Goal: Complete application form

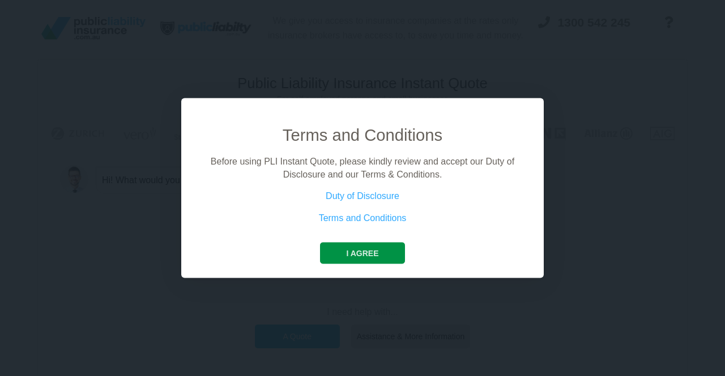
click at [351, 249] on button "I agree" at bounding box center [362, 254] width 84 height 22
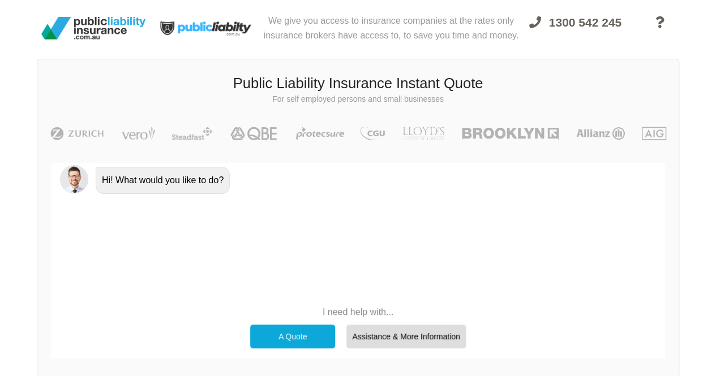
click at [308, 341] on div "A Quote" at bounding box center [292, 337] width 85 height 24
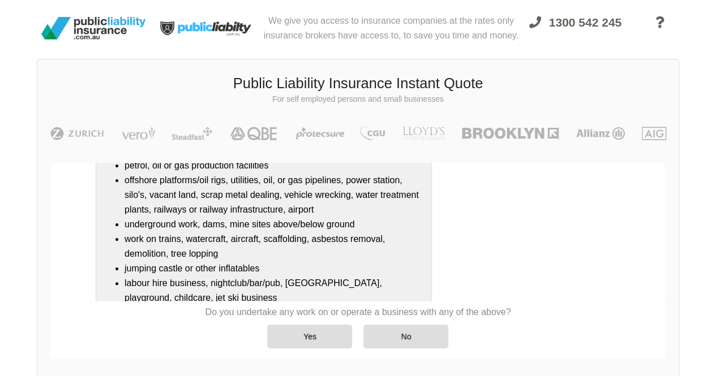
scroll to position [152, 0]
click at [393, 335] on div "No" at bounding box center [405, 337] width 85 height 24
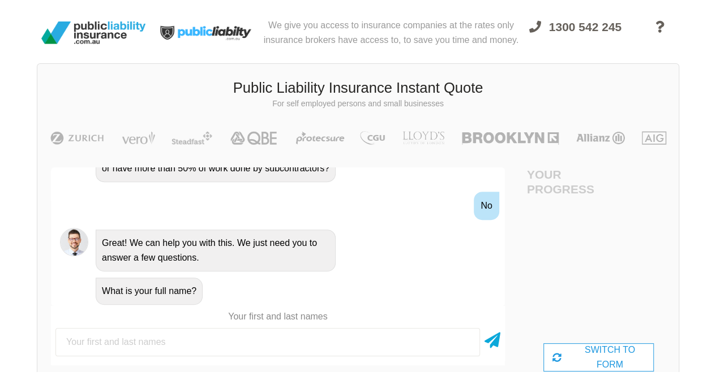
scroll to position [0, 0]
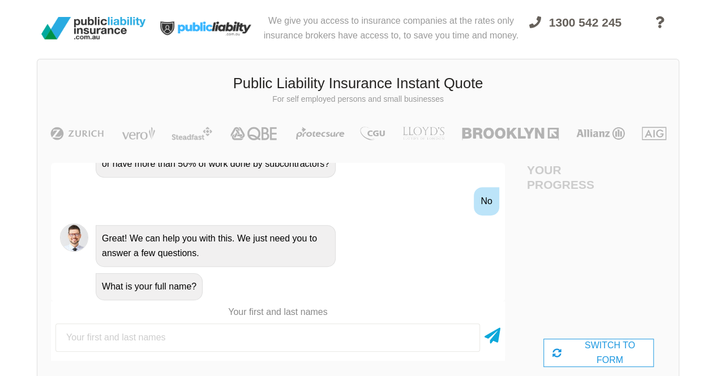
click at [191, 344] on input "text" at bounding box center [267, 338] width 425 height 28
type input "[PERSON_NAME]"
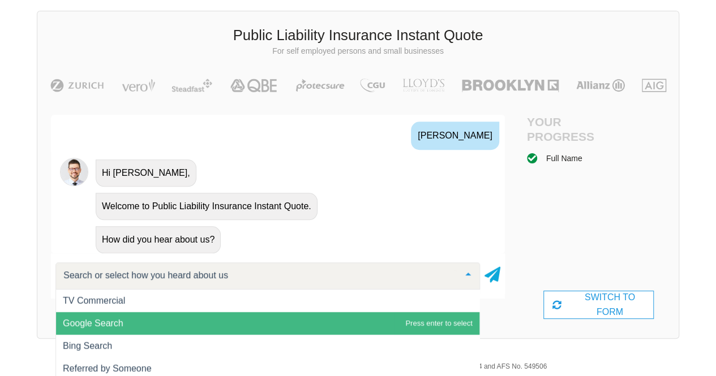
scroll to position [85, 0]
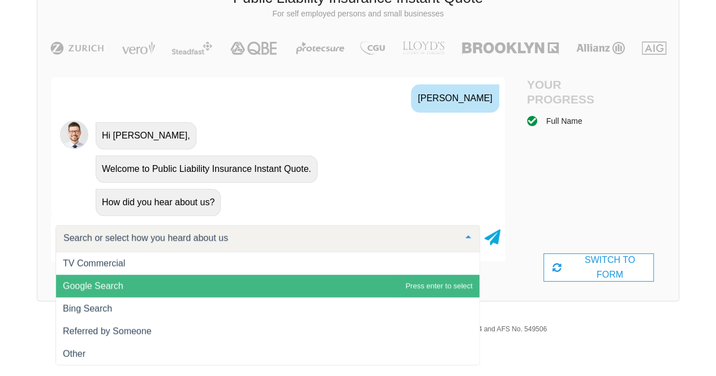
click at [203, 282] on span "Google Search" at bounding box center [267, 286] width 423 height 23
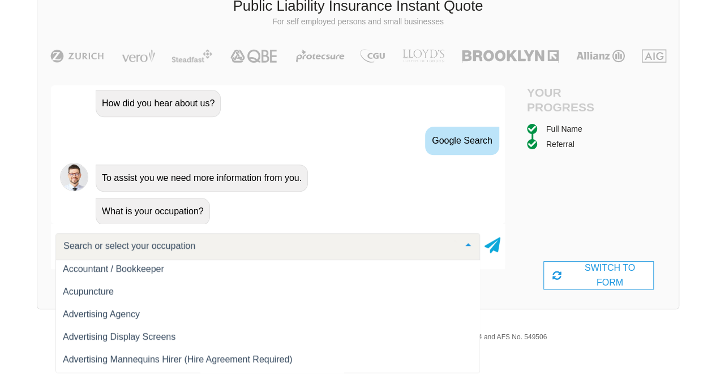
scroll to position [0, 0]
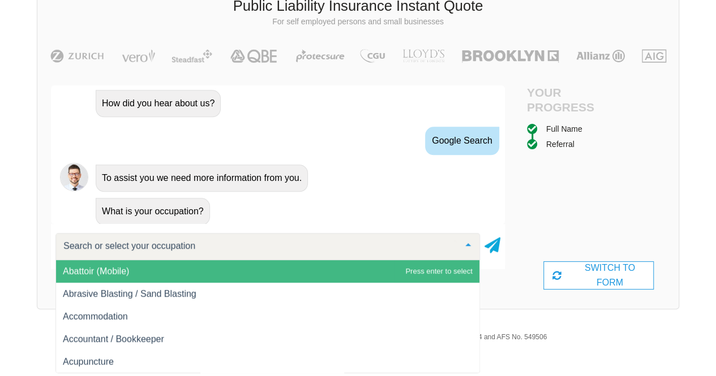
click at [137, 242] on input "text" at bounding box center [259, 246] width 396 height 11
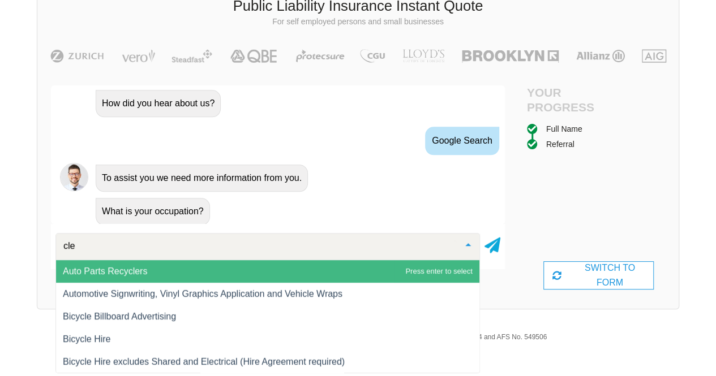
type input "clea"
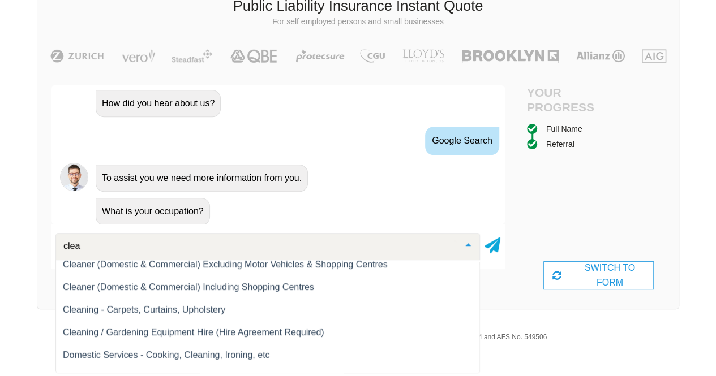
scroll to position [138, 0]
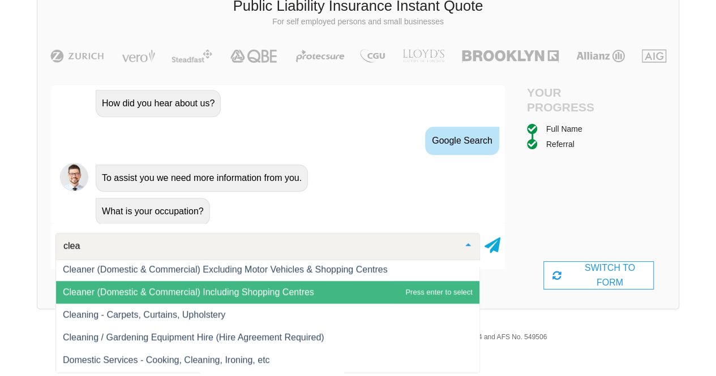
click at [290, 290] on span "Cleaner (Domestic & Commercial) Including Shopping Centres" at bounding box center [188, 293] width 251 height 10
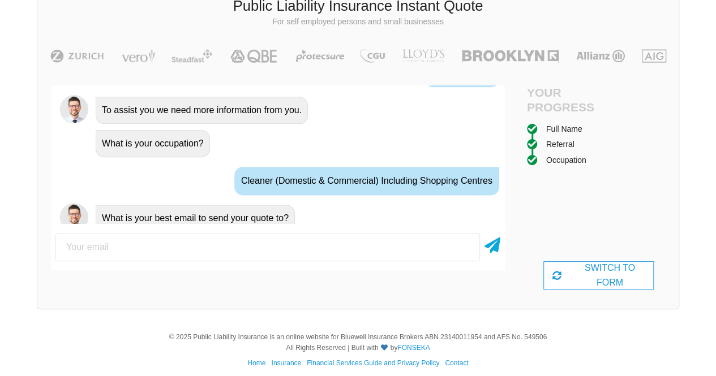
scroll to position [735, 0]
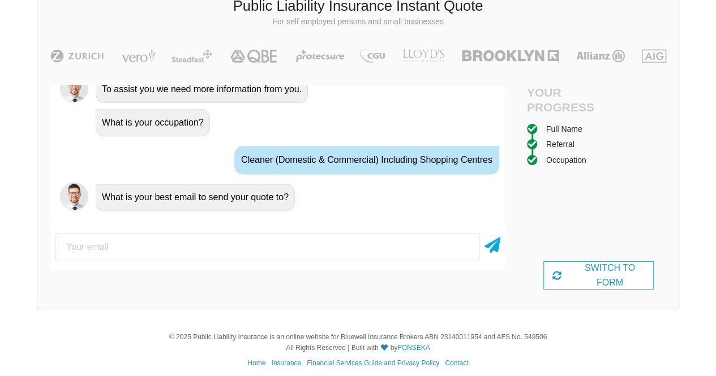
click at [295, 238] on input "email" at bounding box center [267, 247] width 425 height 28
type input "[EMAIL_ADDRESS][DOMAIN_NAME]"
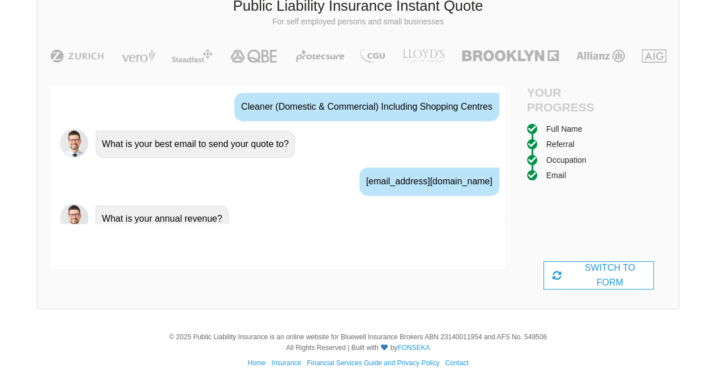
scroll to position [810, 0]
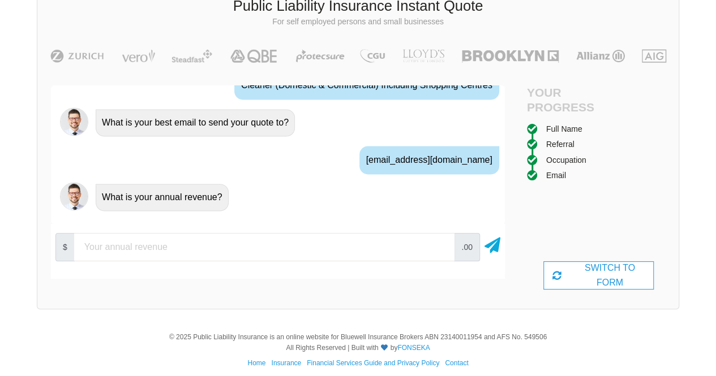
click at [212, 242] on input "number" at bounding box center [264, 247] width 380 height 28
click at [439, 251] on input "10000" at bounding box center [264, 247] width 380 height 28
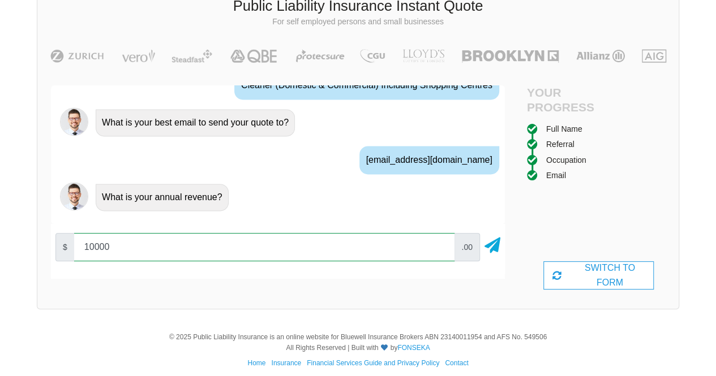
drag, startPoint x: 346, startPoint y: 298, endPoint x: 440, endPoint y: 252, distance: 104.6
click at [440, 252] on div "Awesome! 100% Just a final check that all your details are correct. Your Summar…" at bounding box center [277, 187] width 481 height 231
click at [440, 252] on input "10000" at bounding box center [264, 247] width 380 height 28
click at [440, 245] on input "20000" at bounding box center [264, 247] width 380 height 28
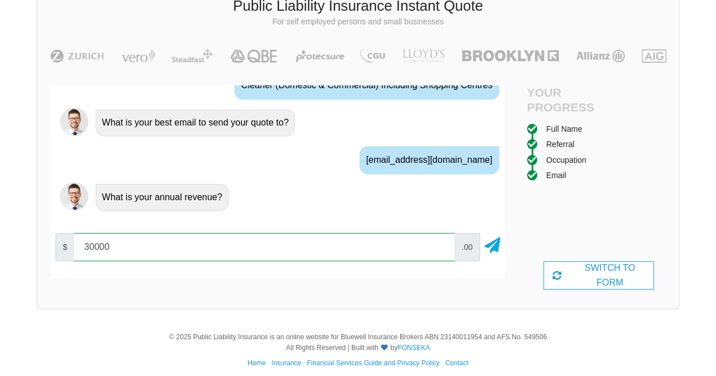
click at [440, 245] on input "30000" at bounding box center [264, 247] width 380 height 28
click at [440, 245] on input "40000" at bounding box center [264, 247] width 380 height 28
type input "30000"
click at [441, 249] on input "30000" at bounding box center [264, 247] width 380 height 28
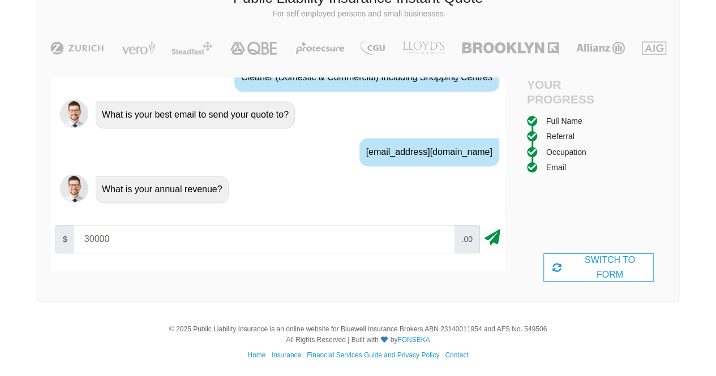
click at [496, 239] on icon at bounding box center [493, 235] width 16 height 20
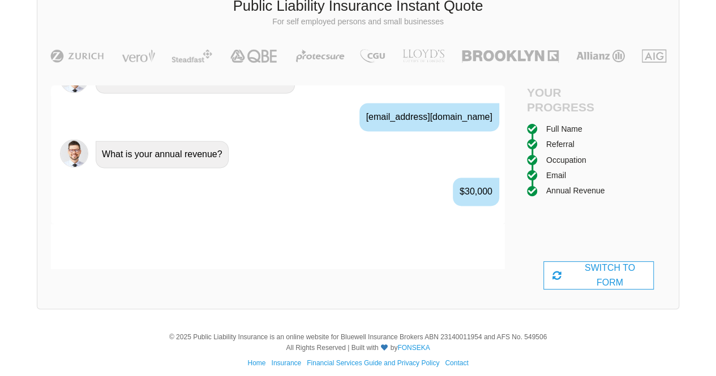
scroll to position [884, 0]
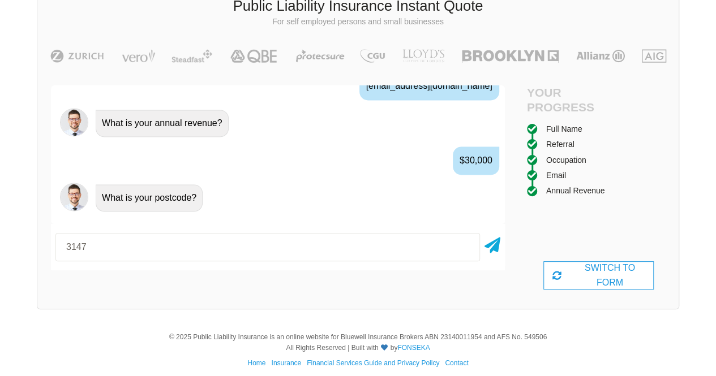
type input "3147"
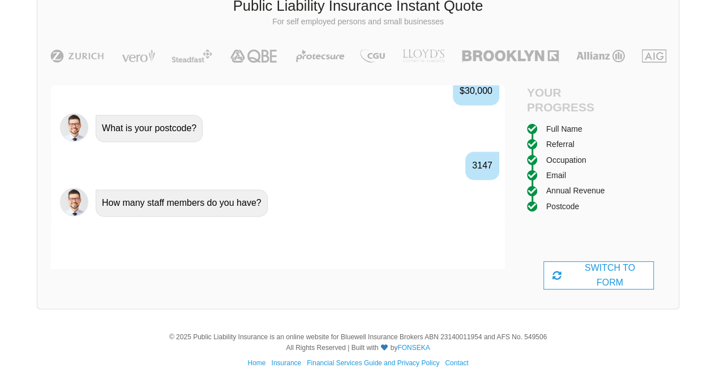
scroll to position [958, 0]
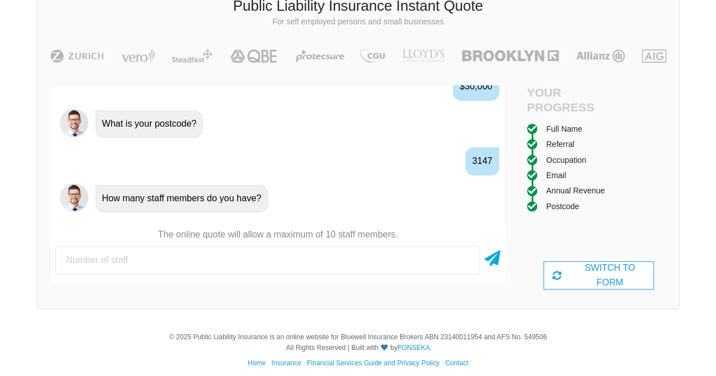
click at [239, 264] on input "number" at bounding box center [267, 260] width 425 height 28
type input "1"
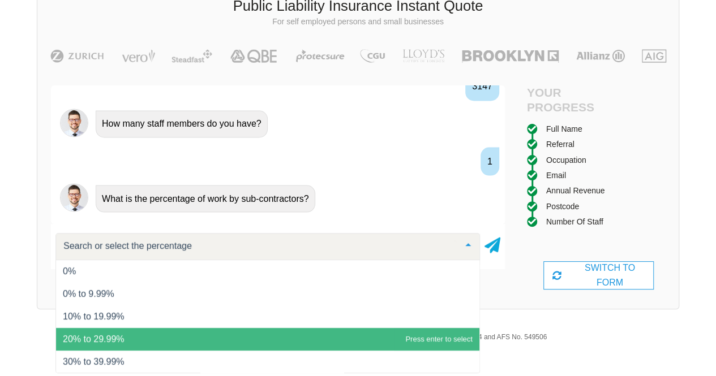
scroll to position [45, 0]
click at [230, 335] on span "40% to 50%" at bounding box center [267, 339] width 423 height 23
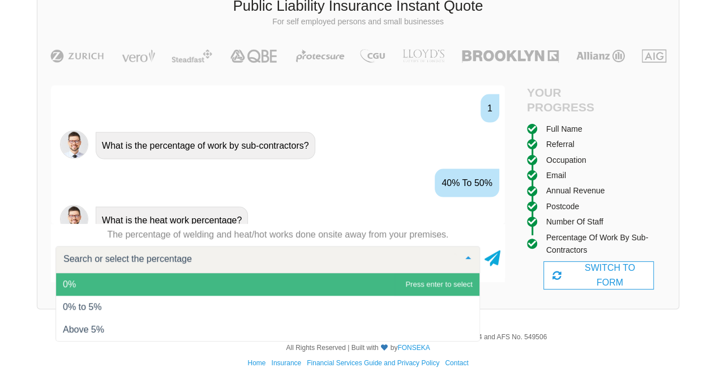
scroll to position [1107, 0]
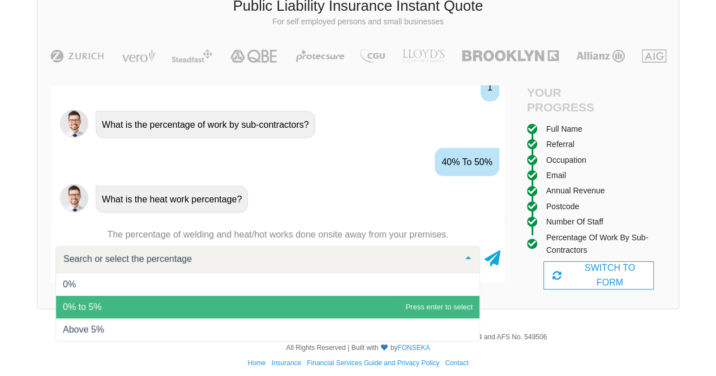
click at [263, 304] on span "0% to 5%" at bounding box center [267, 307] width 423 height 23
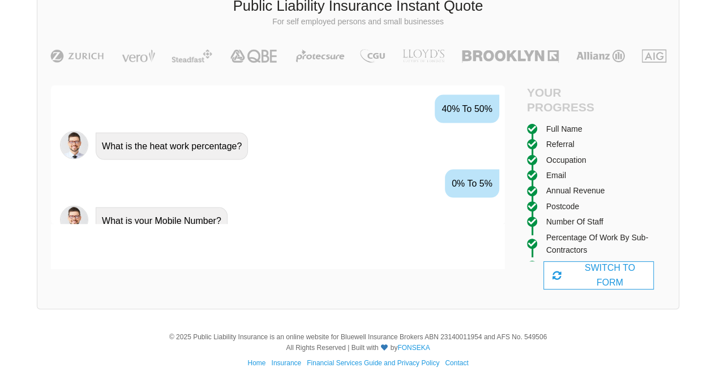
scroll to position [1181, 0]
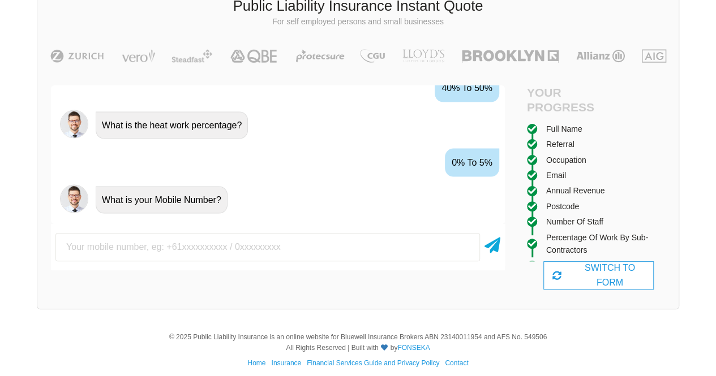
click at [275, 250] on input "text" at bounding box center [267, 247] width 425 height 28
type input "0478565647"
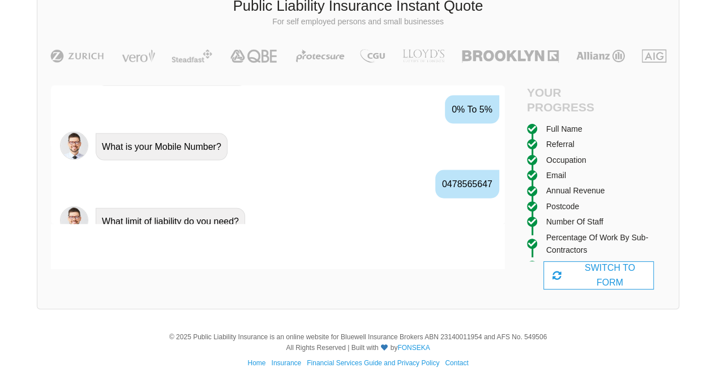
scroll to position [1256, 0]
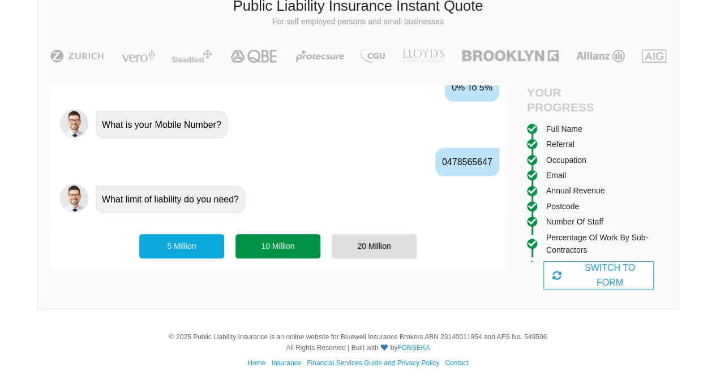
click at [288, 250] on div "10 Million" at bounding box center [277, 246] width 85 height 24
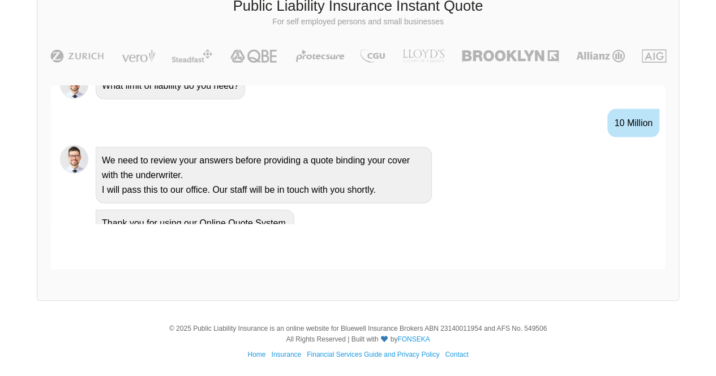
scroll to position [1290, 0]
